Goal: Task Accomplishment & Management: Complete application form

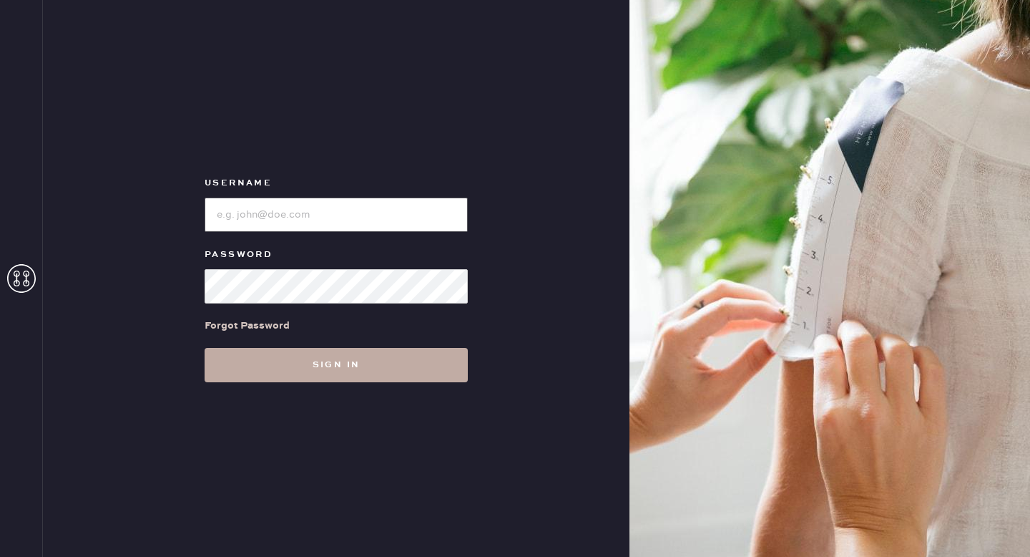
type input "reformationgoldcoastchicago"
click at [378, 362] on button "Sign in" at bounding box center [336, 365] width 263 height 34
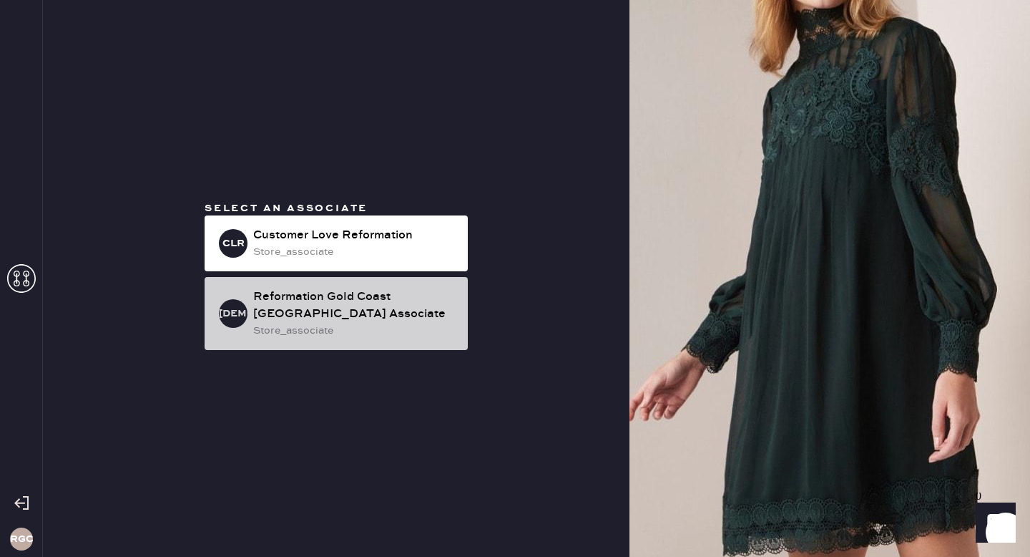
click at [366, 311] on div "Reformation Gold Coast [GEOGRAPHIC_DATA] Associate" at bounding box center [354, 305] width 203 height 34
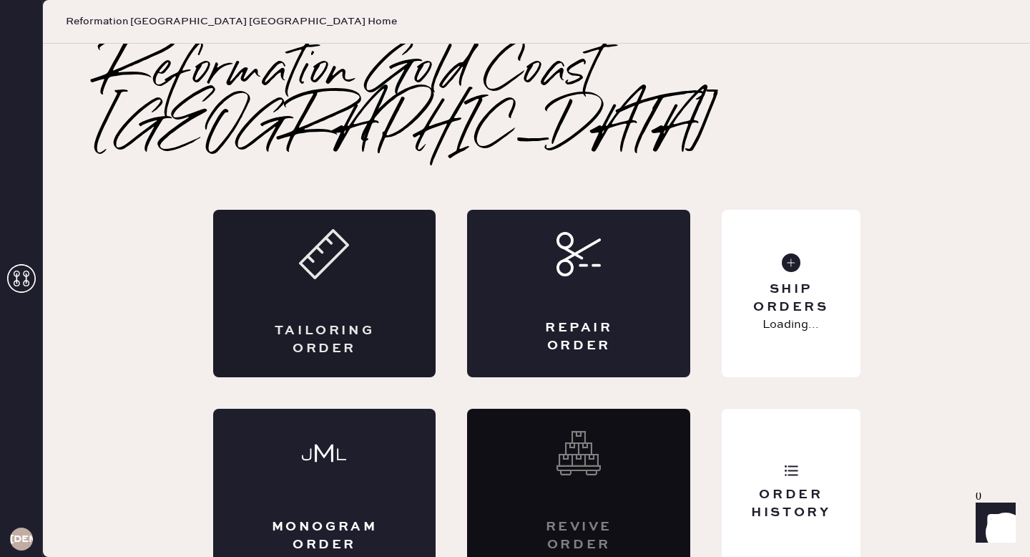
click at [341, 236] on icon at bounding box center [324, 254] width 50 height 50
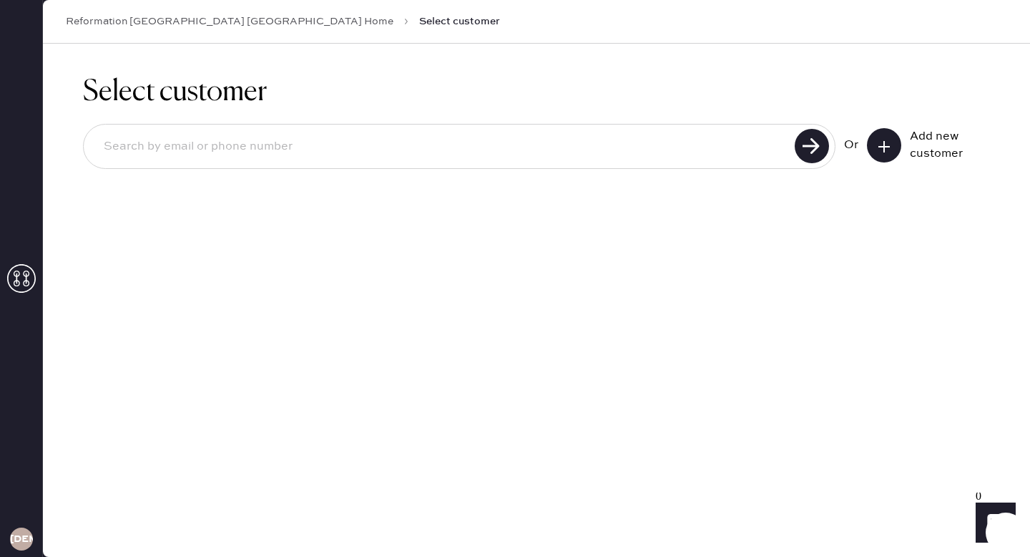
click at [898, 149] on button at bounding box center [884, 145] width 34 height 34
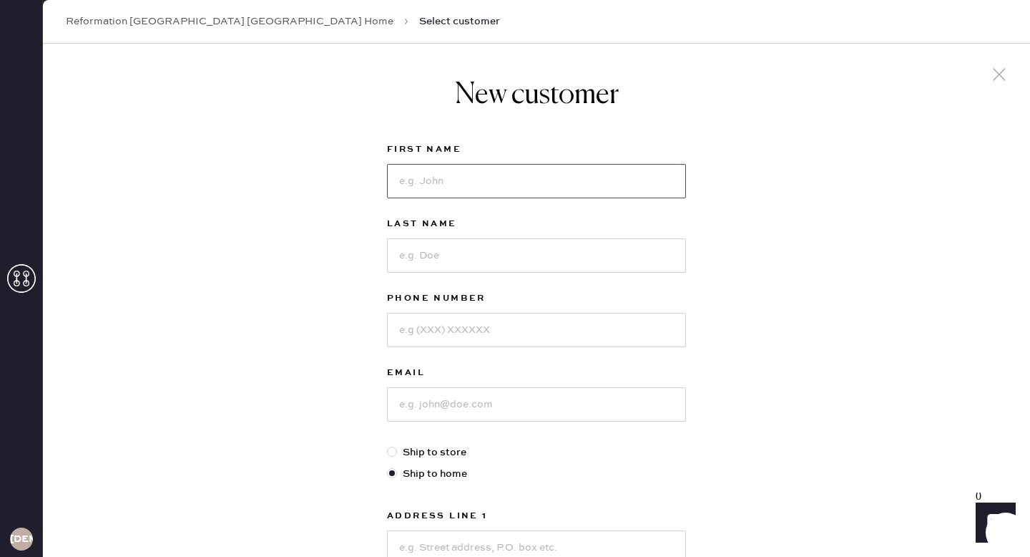
click at [570, 189] on input at bounding box center [536, 181] width 299 height 34
click at [567, 179] on input at bounding box center [536, 181] width 299 height 34
type input "[PERSON_NAME]"
click at [527, 280] on div "Last Name" at bounding box center [536, 252] width 299 height 74
click at [525, 272] on input at bounding box center [536, 255] width 299 height 34
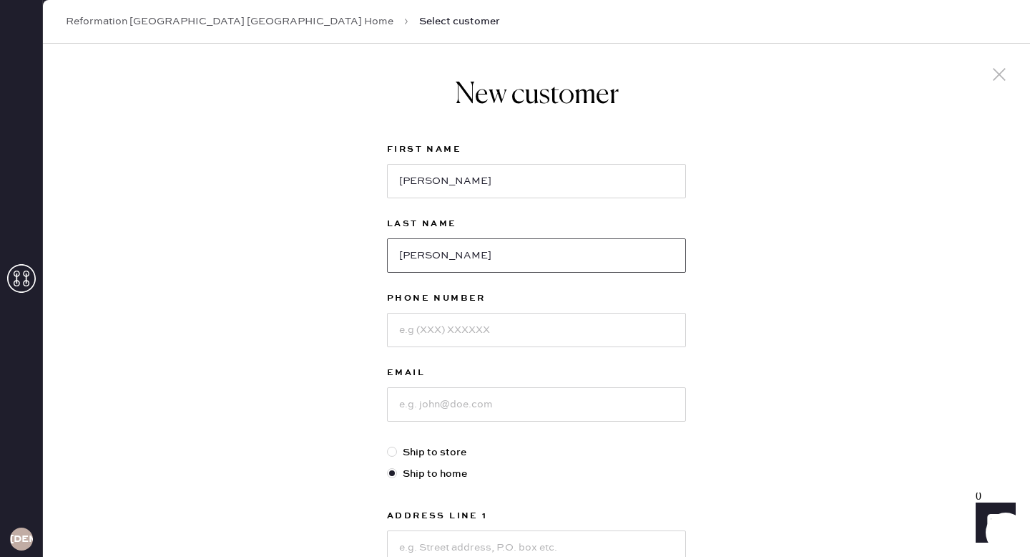
type input "[PERSON_NAME]"
click at [523, 338] on input at bounding box center [536, 330] width 299 height 34
type input "8159934858"
click at [527, 410] on input at bounding box center [536, 404] width 299 height 34
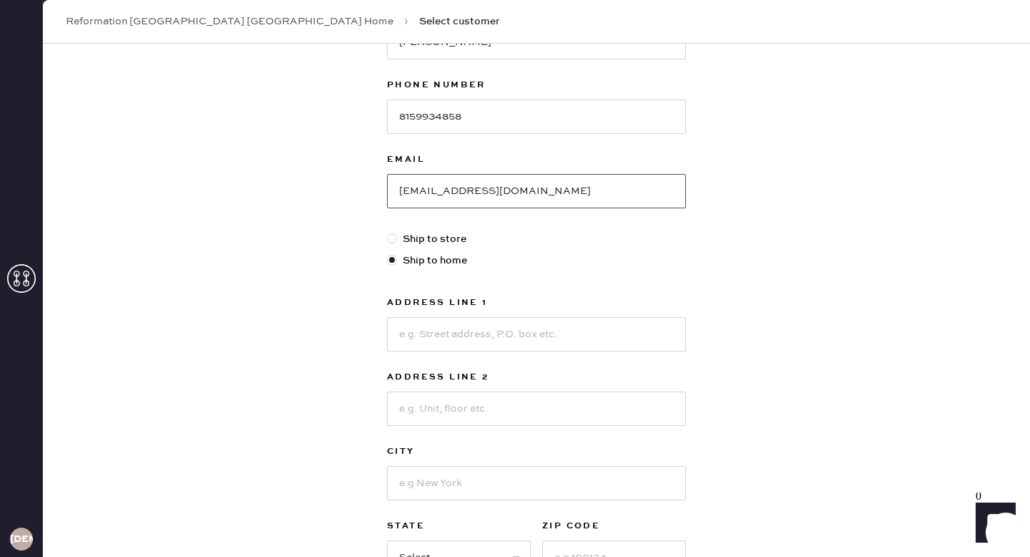
scroll to position [215, 0]
type input "[EMAIL_ADDRESS][DOMAIN_NAME]"
click at [510, 326] on input at bounding box center [536, 332] width 299 height 34
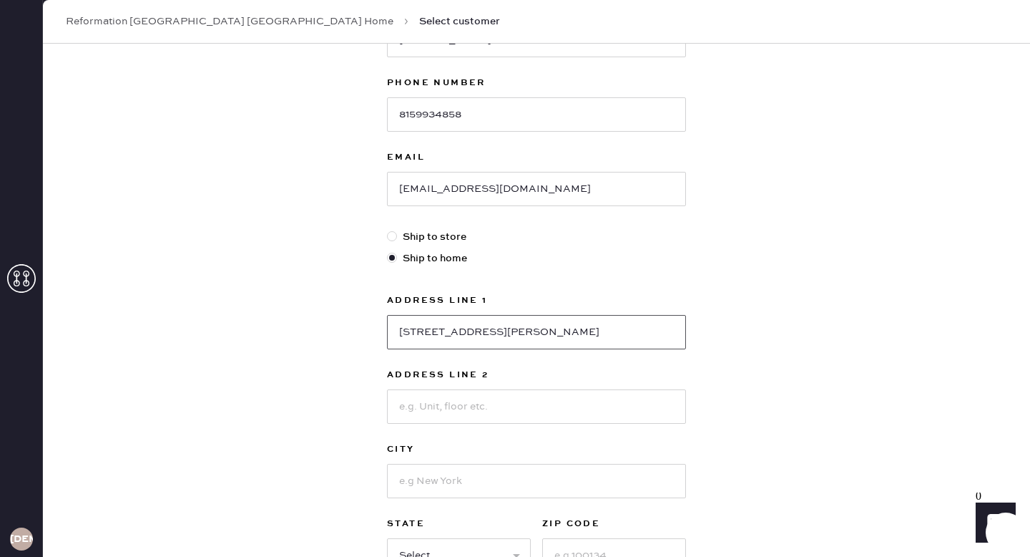
type input "[STREET_ADDRESS][PERSON_NAME]"
type input "Apt 1003"
type input "CHicago"
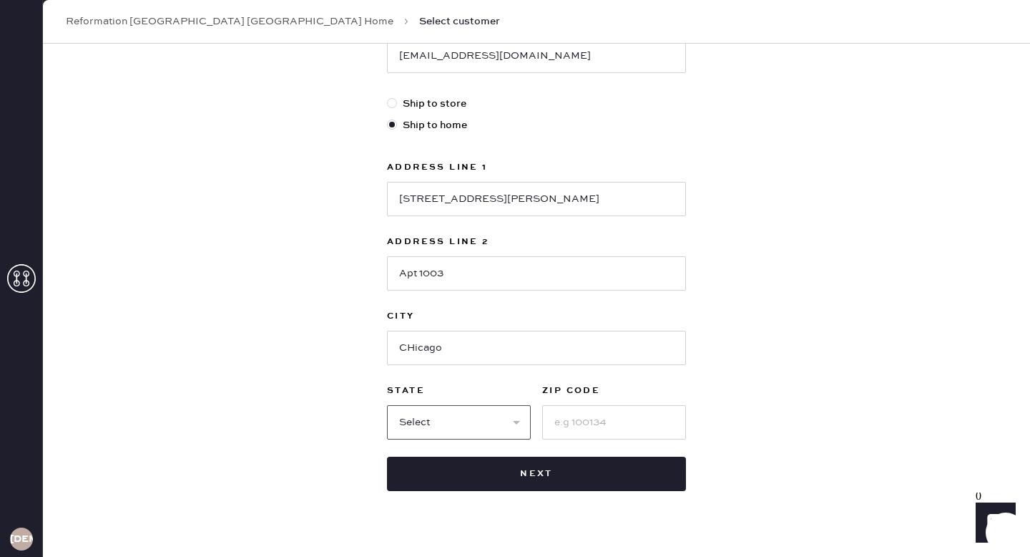
scroll to position [349, 0]
click at [617, 409] on input at bounding box center [614, 421] width 144 height 34
type input "60610"
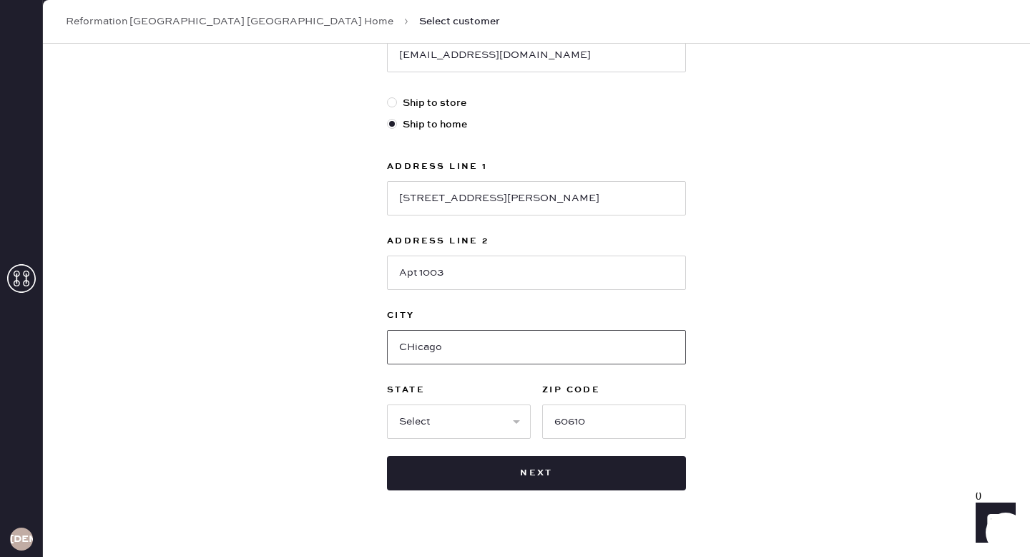
click at [413, 343] on input "CHicago" at bounding box center [536, 347] width 299 height 34
type input "[GEOGRAPHIC_DATA]"
click at [431, 414] on select "Select AK AL AR AZ CA CO CT [GEOGRAPHIC_DATA] DE FL [GEOGRAPHIC_DATA] HI [GEOGR…" at bounding box center [459, 421] width 144 height 34
select select "IL"
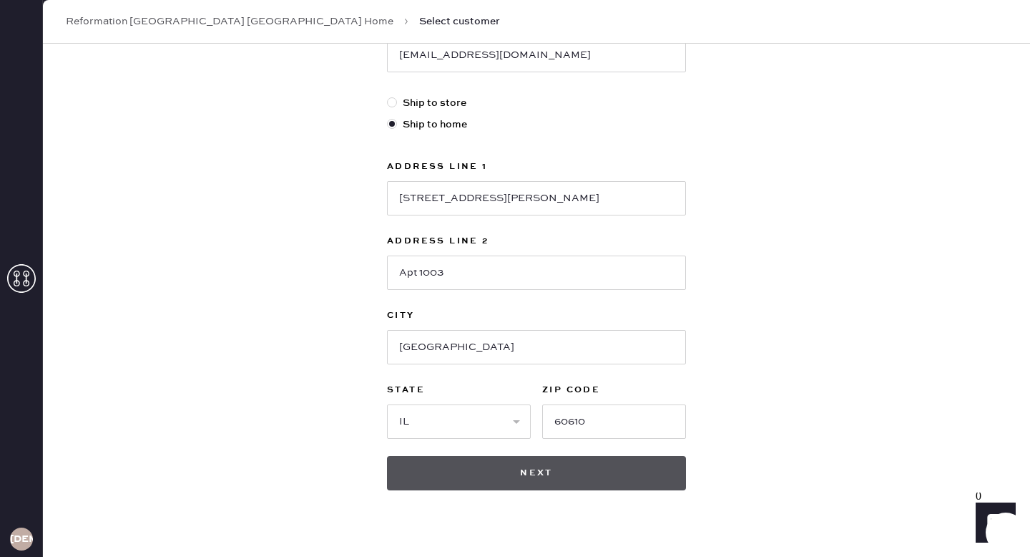
click at [513, 479] on button "Next" at bounding box center [536, 473] width 299 height 34
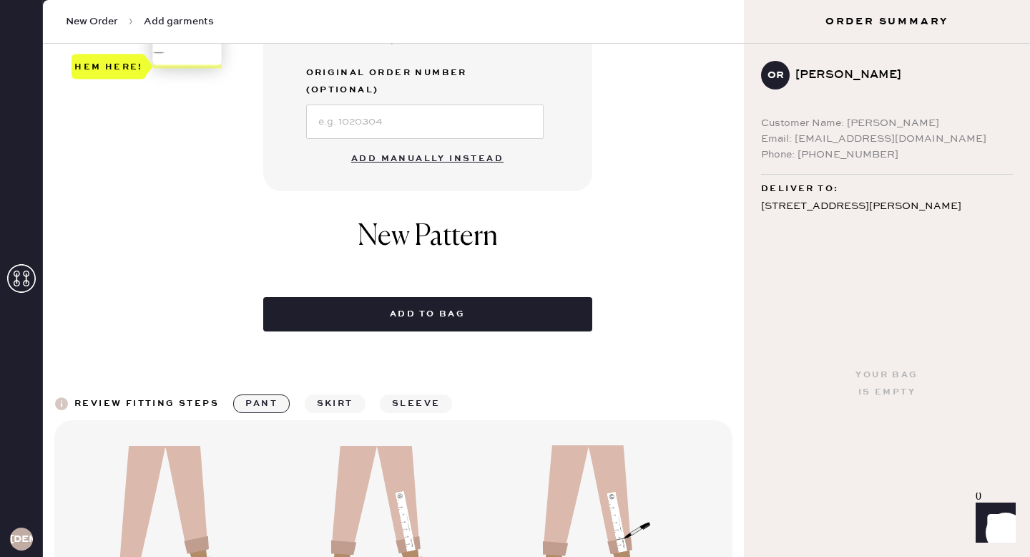
scroll to position [539, 0]
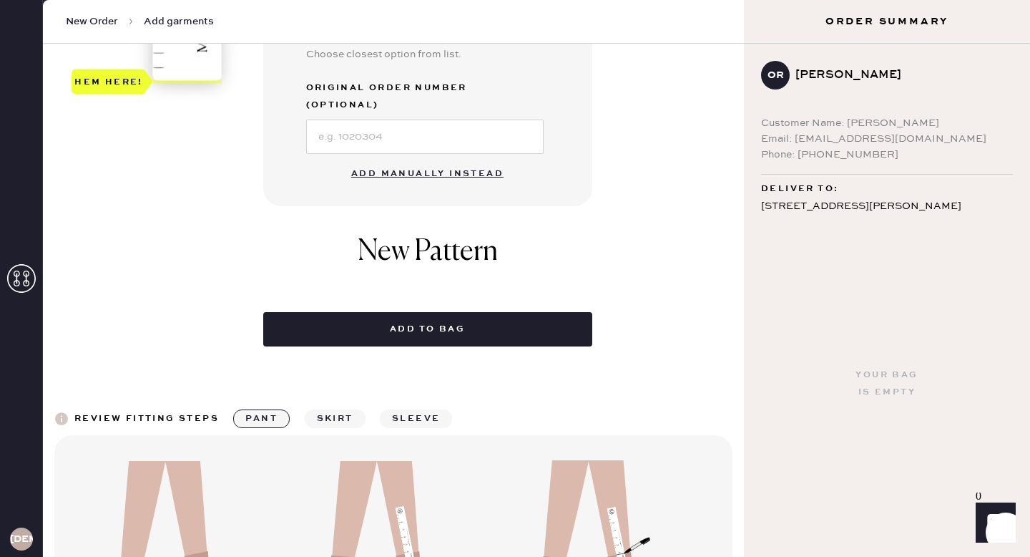
click at [449, 160] on button "Add manually instead" at bounding box center [428, 174] width 170 height 29
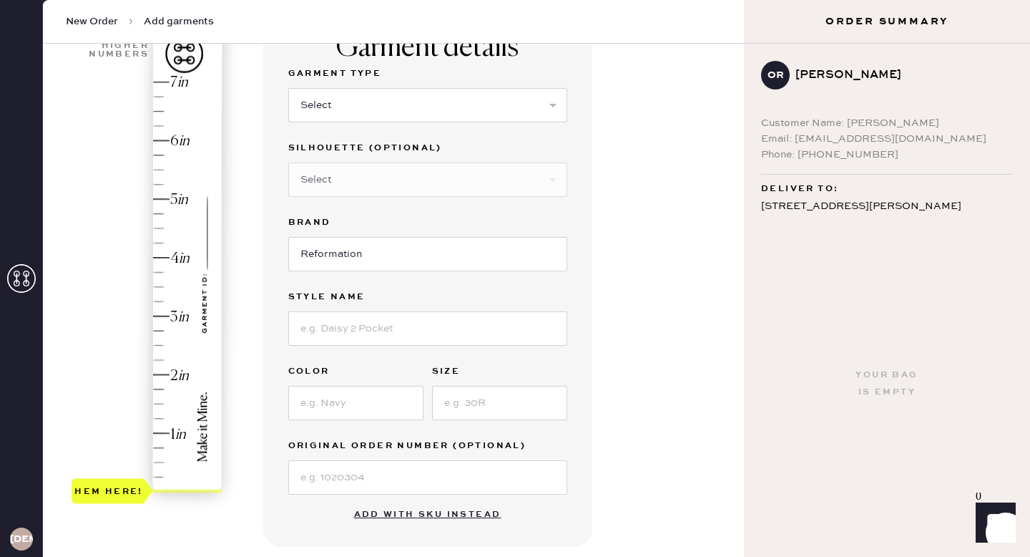
scroll to position [0, 0]
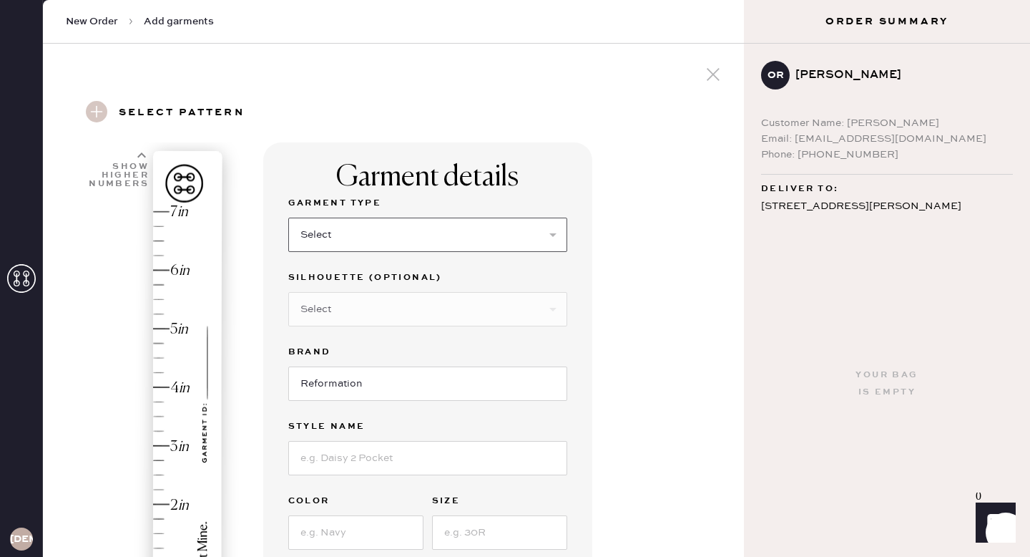
click at [414, 227] on select "Select Basic Skirt Jeans Leggings Pants Shorts Basic Sleeved Dress Basic Sleeve…" at bounding box center [427, 234] width 279 height 34
select select "2"
click at [401, 309] on select "Select Shorts Cropped Flare Boot Cut Straight Skinny Other" at bounding box center [427, 309] width 279 height 34
click at [388, 306] on select "Select Shorts Cropped Flare Boot Cut Straight Skinny Other" at bounding box center [427, 309] width 279 height 34
select select "5"
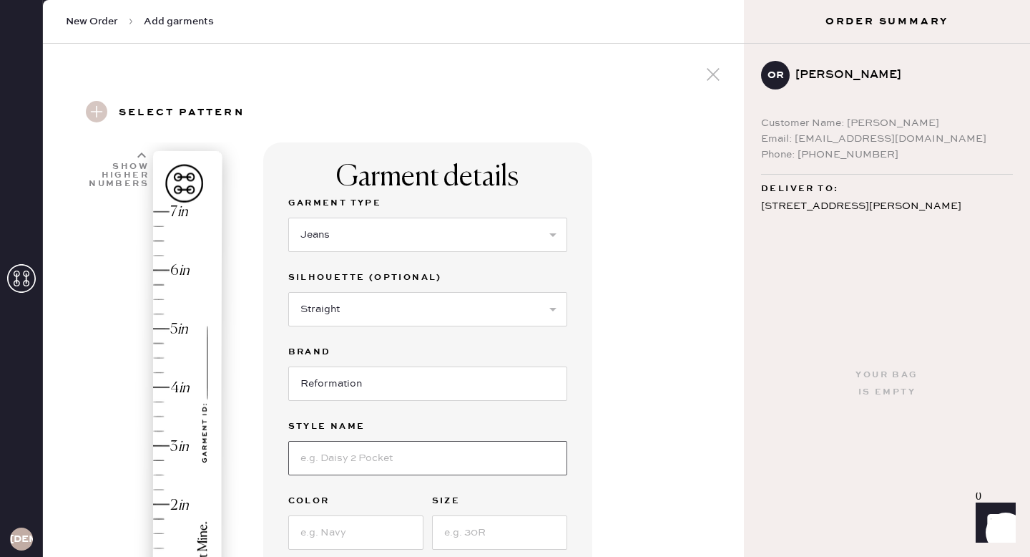
click at [375, 454] on input at bounding box center [427, 458] width 279 height 34
type input "VAL 90s MID RISE STRAIGHT JEANS"
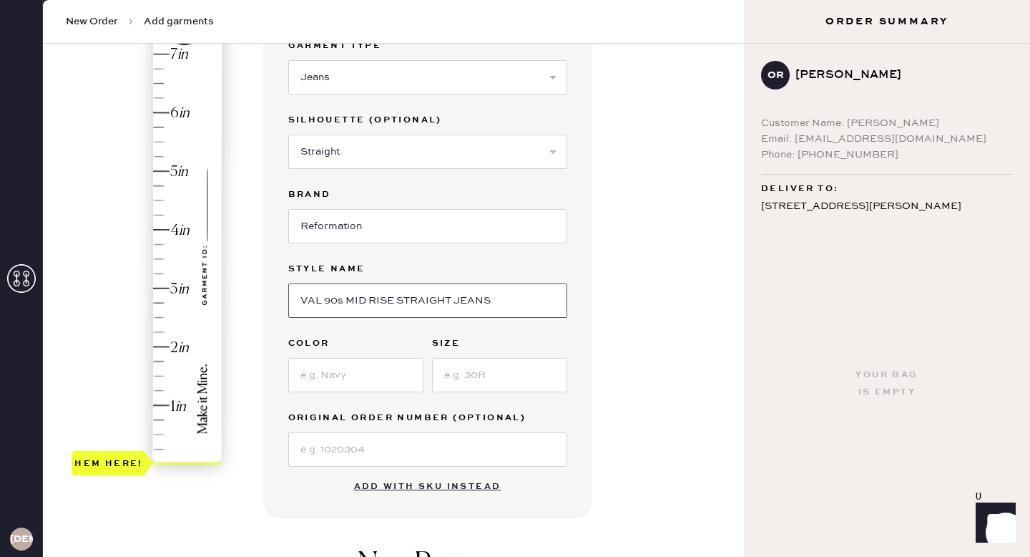
scroll to position [172, 0]
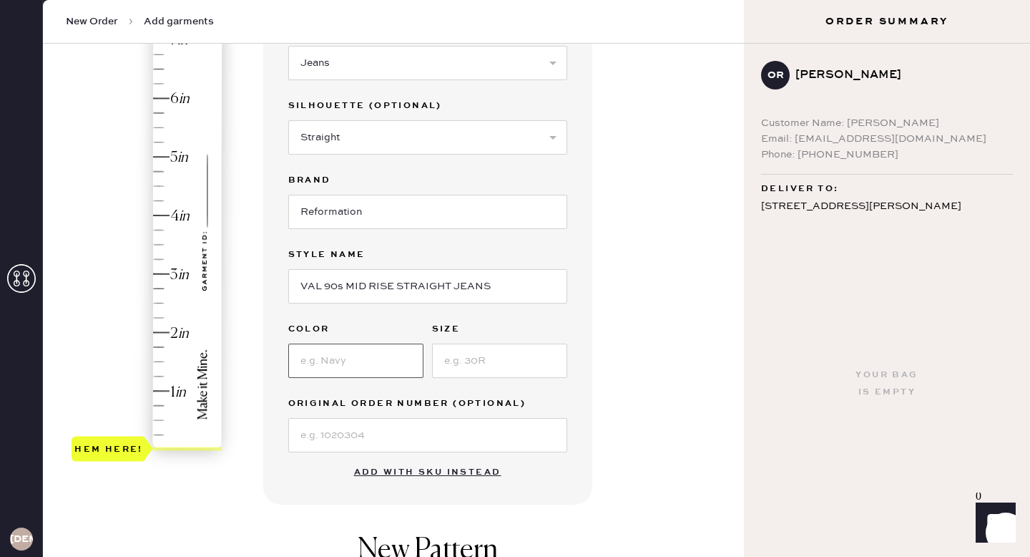
click at [374, 362] on input at bounding box center [355, 360] width 135 height 34
type input "Pelican"
click at [464, 354] on input at bounding box center [499, 360] width 135 height 34
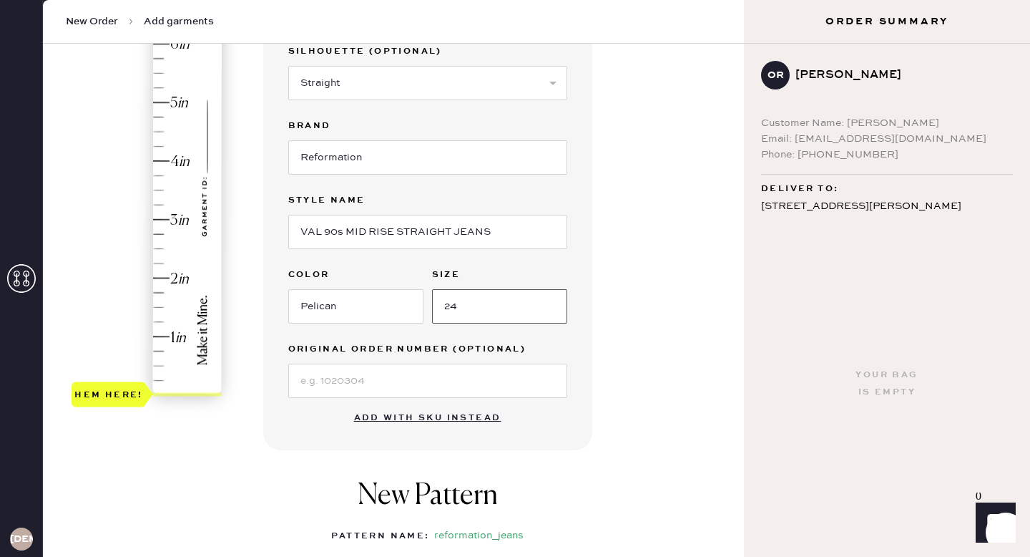
scroll to position [250, 0]
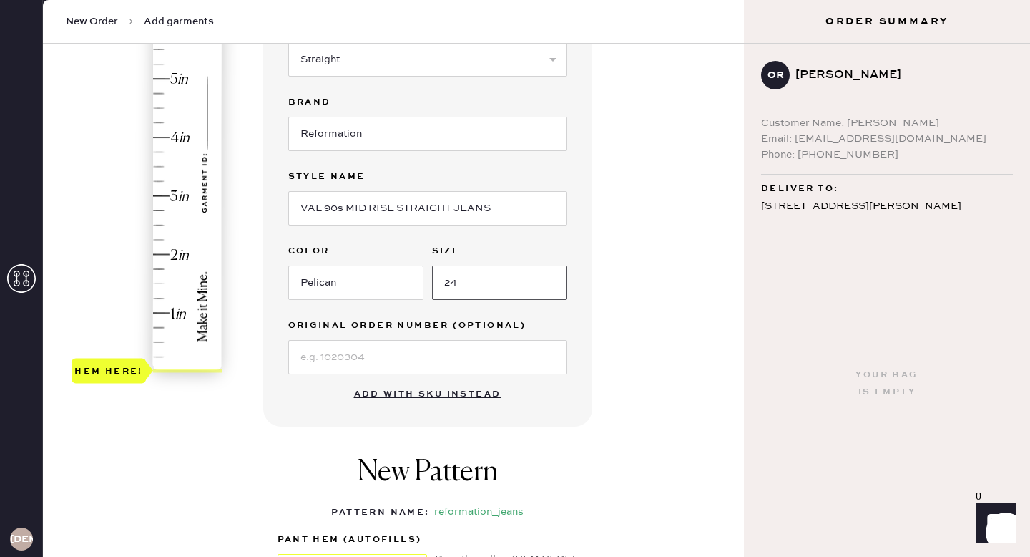
type input "24"
click at [451, 363] on input at bounding box center [427, 357] width 279 height 34
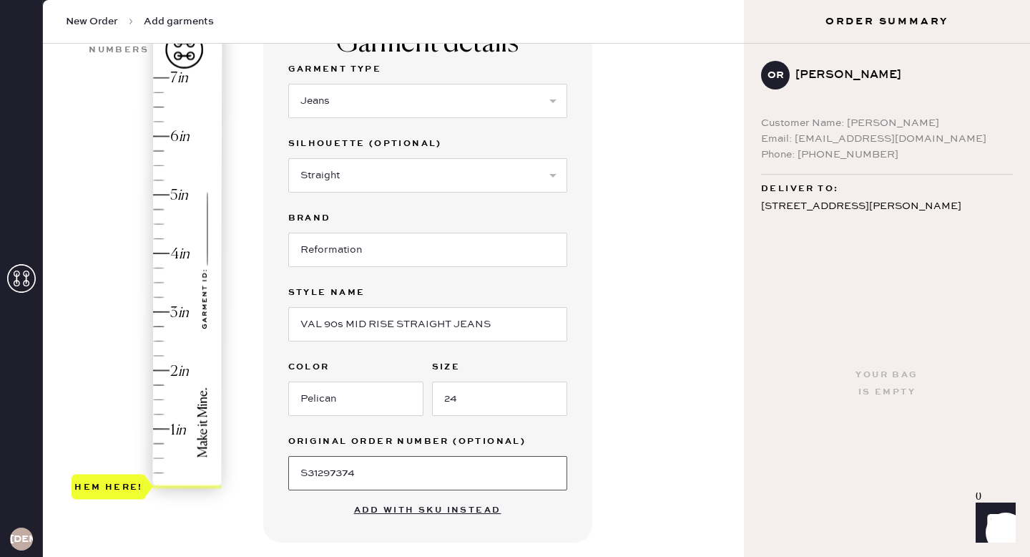
scroll to position [117, 0]
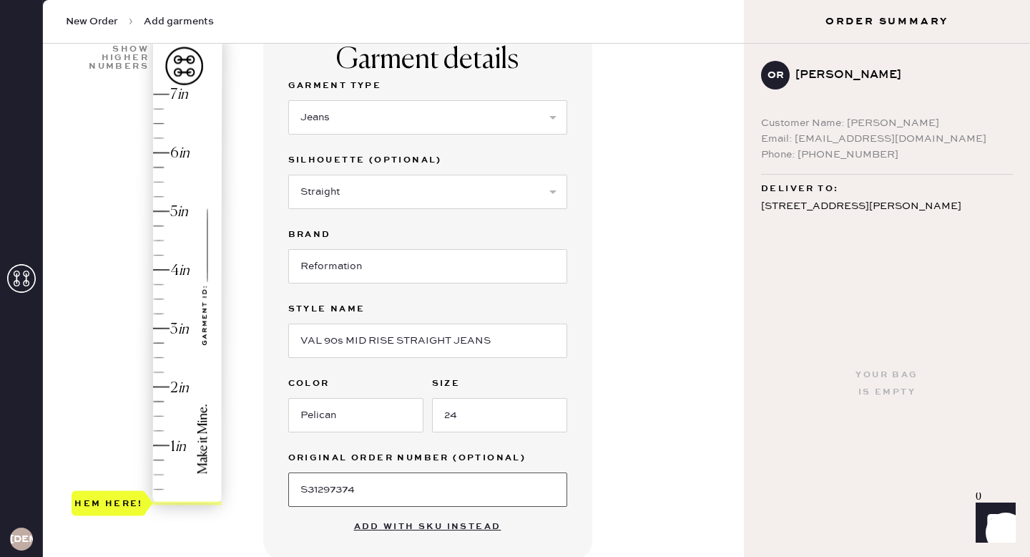
type input "S31297374"
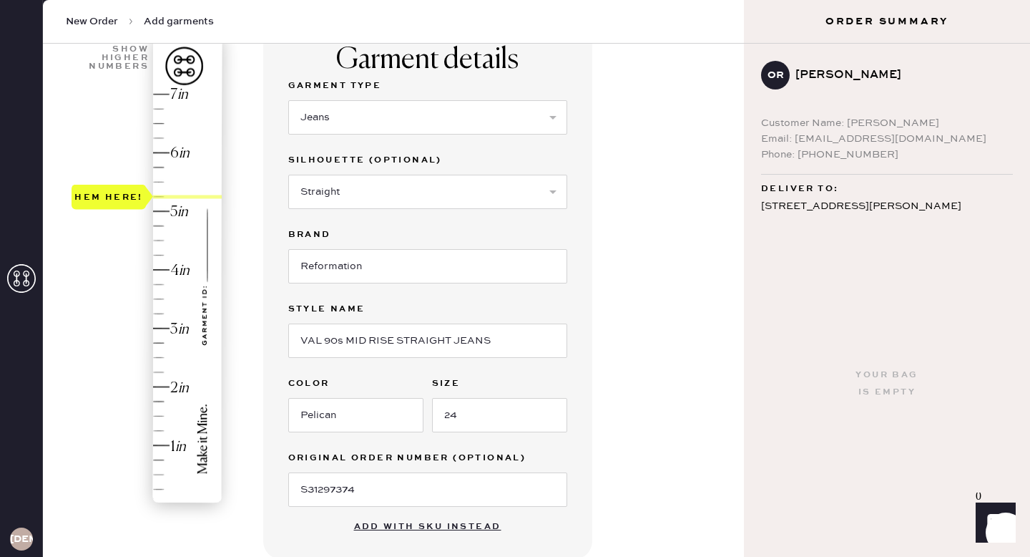
type input "5.75"
drag, startPoint x: 117, startPoint y: 500, endPoint x: 127, endPoint y: 175, distance: 324.9
click at [127, 175] on div "Hem here!" at bounding box center [109, 167] width 74 height 25
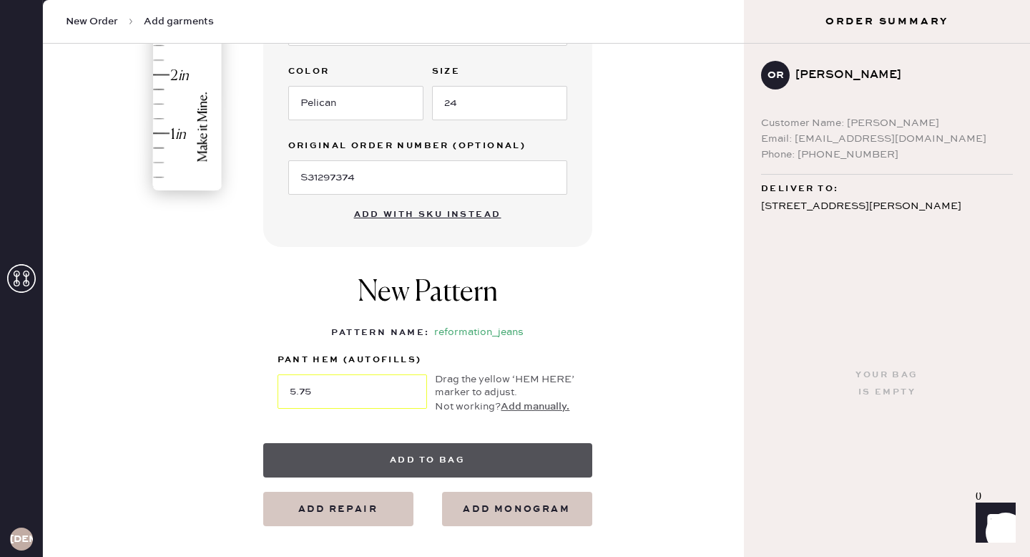
scroll to position [431, 0]
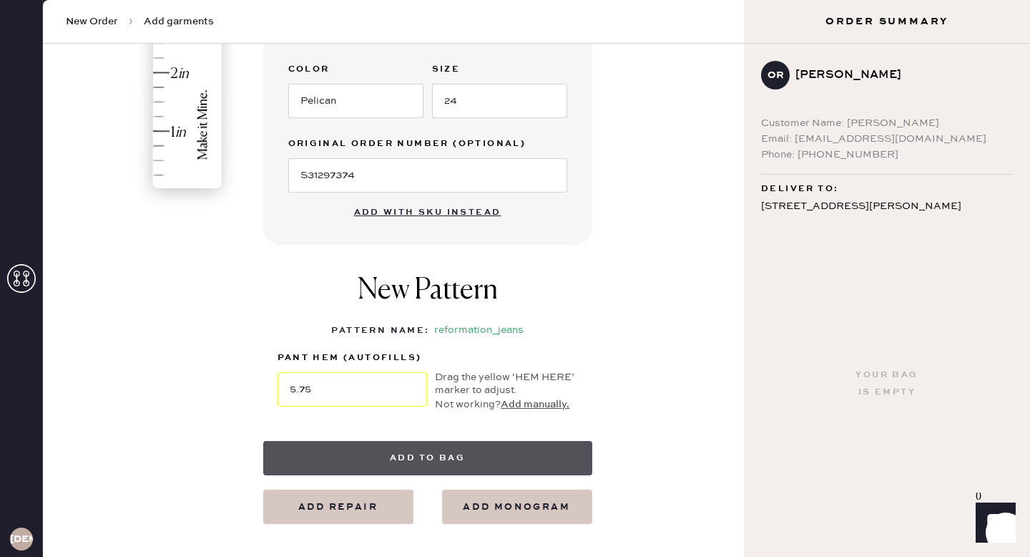
click at [433, 455] on button "Add to bag" at bounding box center [427, 458] width 329 height 34
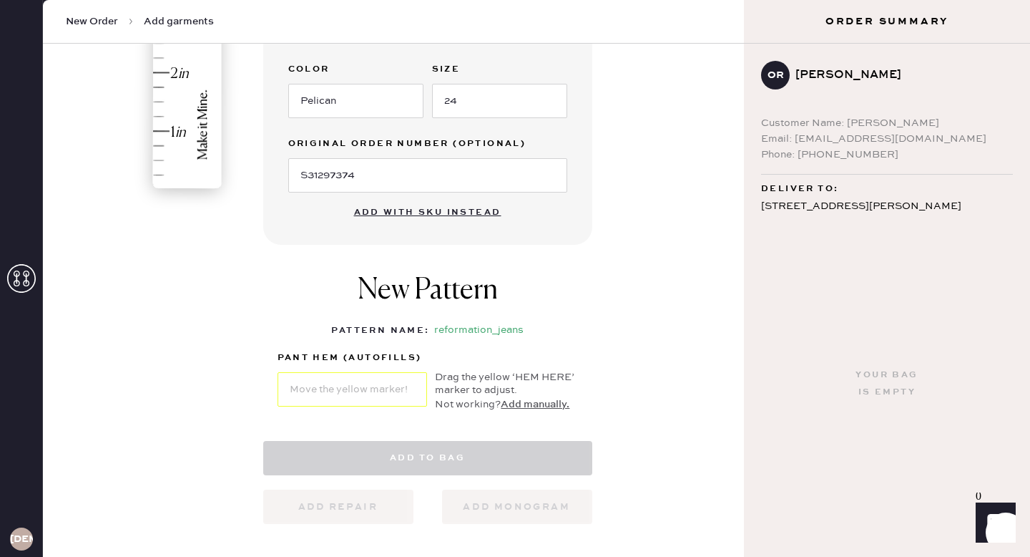
select select "2"
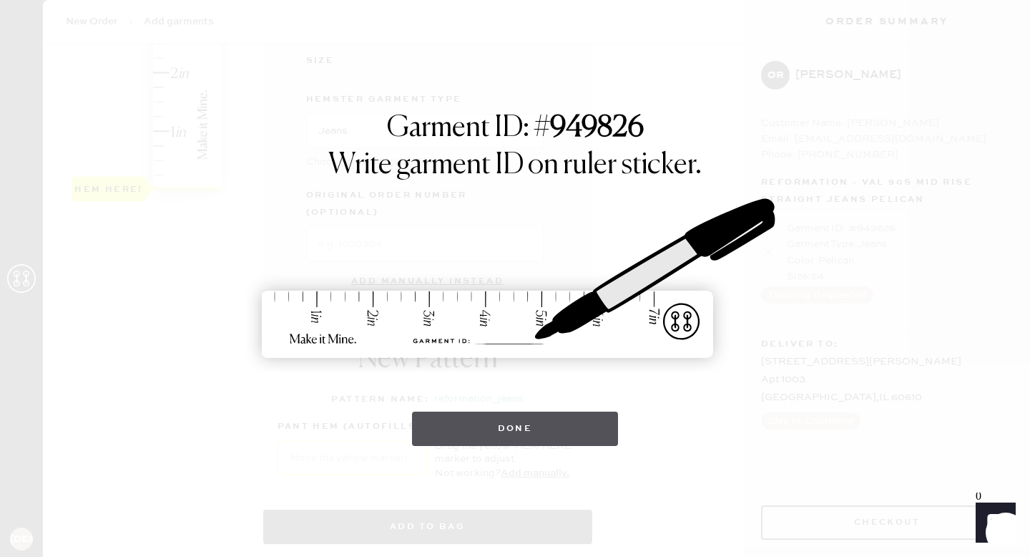
click at [466, 436] on button "Done" at bounding box center [515, 428] width 207 height 34
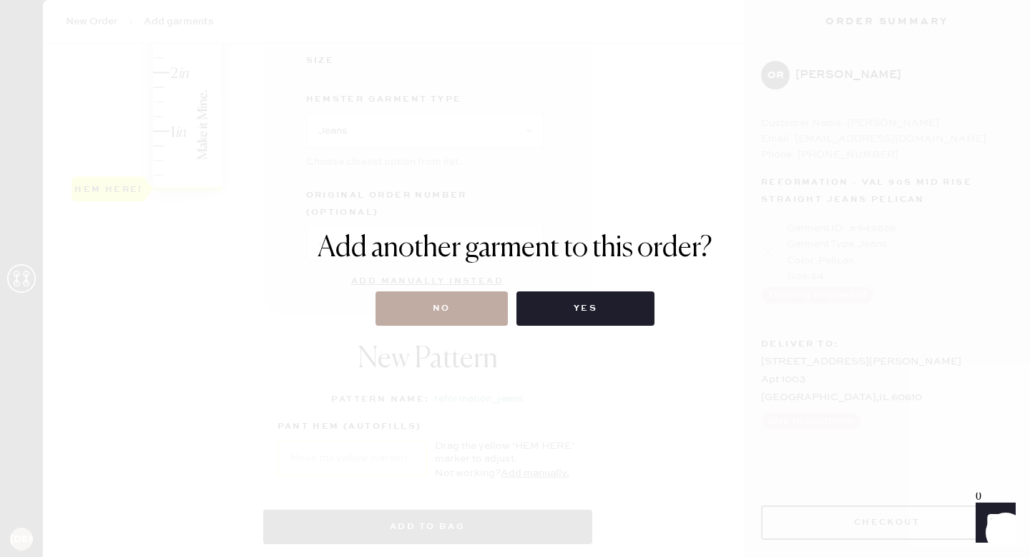
click at [442, 314] on button "No" at bounding box center [442, 308] width 132 height 34
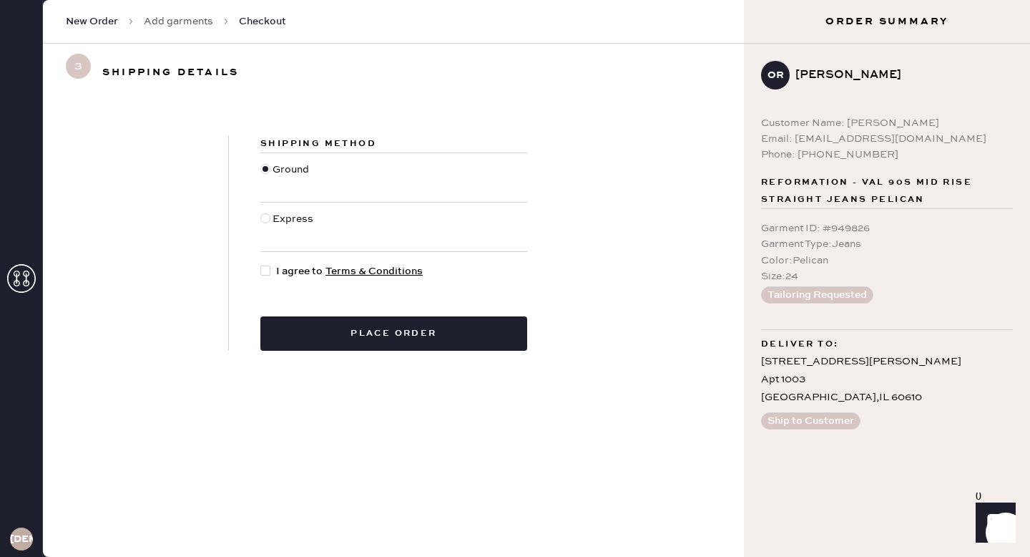
click at [268, 270] on div at bounding box center [265, 270] width 10 height 10
click at [261, 264] on input "I agree to Terms & Conditions" at bounding box center [260, 263] width 1 height 1
checkbox input "true"
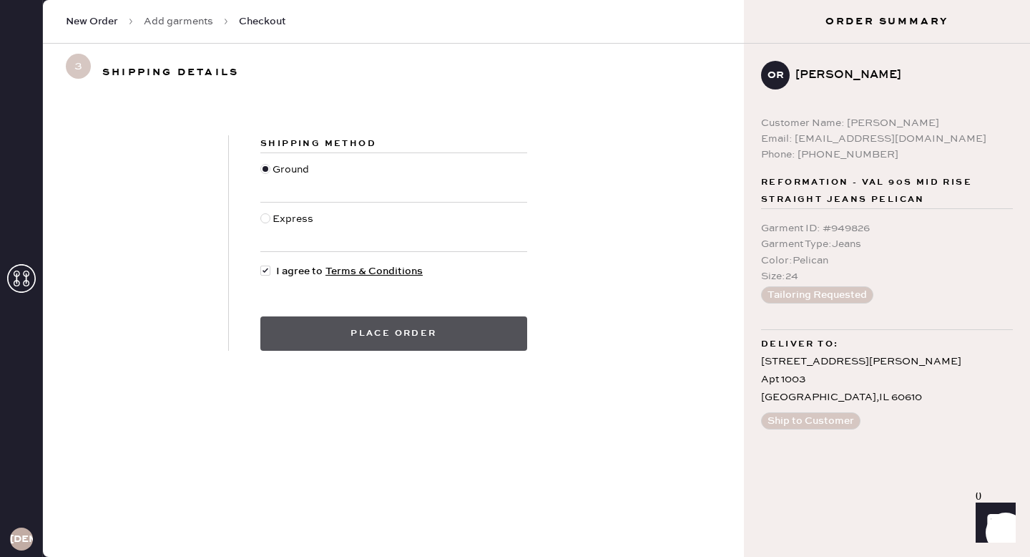
click at [397, 333] on button "Place order" at bounding box center [393, 333] width 267 height 34
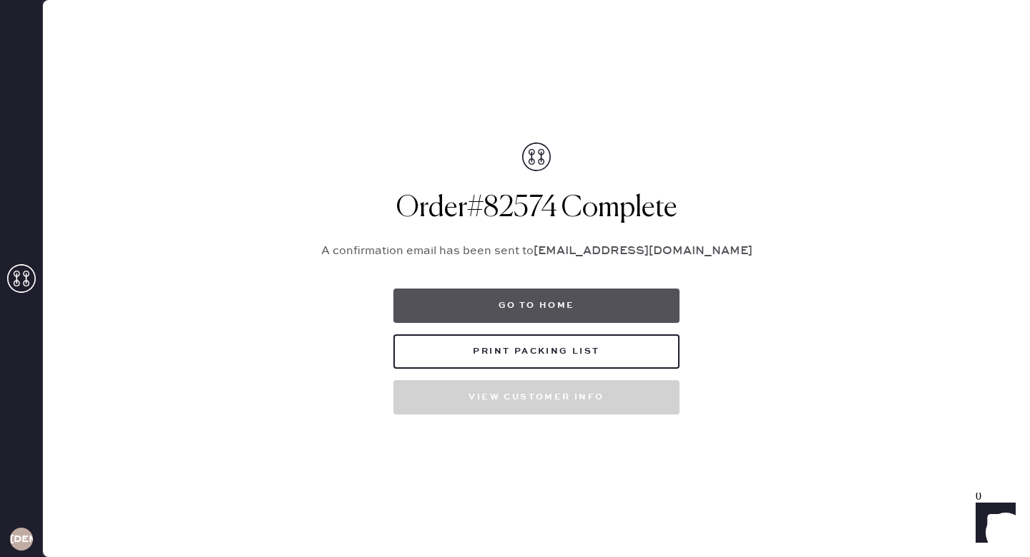
click at [514, 305] on button "Go to home" at bounding box center [536, 305] width 286 height 34
